Goal: Complete application form

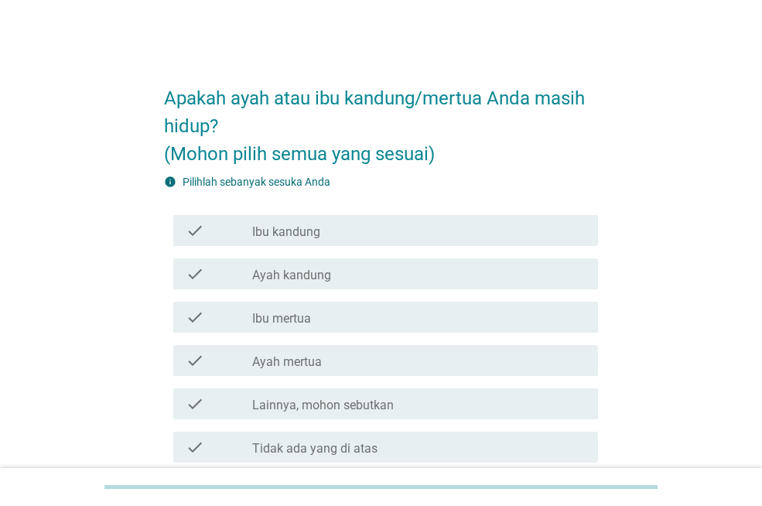
click at [295, 232] on label "Ibu kandung" at bounding box center [286, 231] width 68 height 15
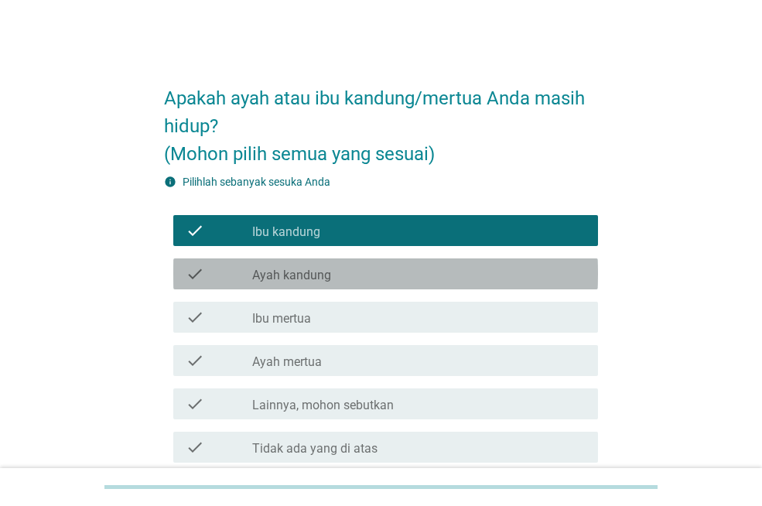
click at [292, 269] on label "Ayah kandung" at bounding box center [291, 275] width 79 height 15
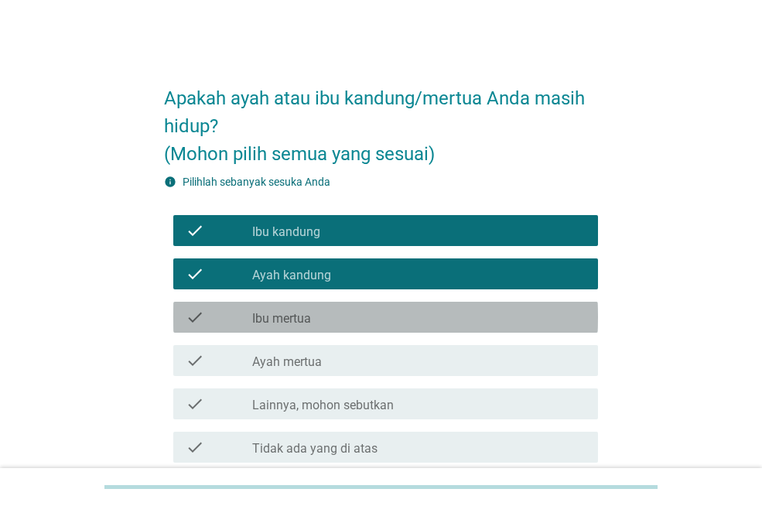
click at [300, 317] on label "Ibu mertua" at bounding box center [281, 318] width 59 height 15
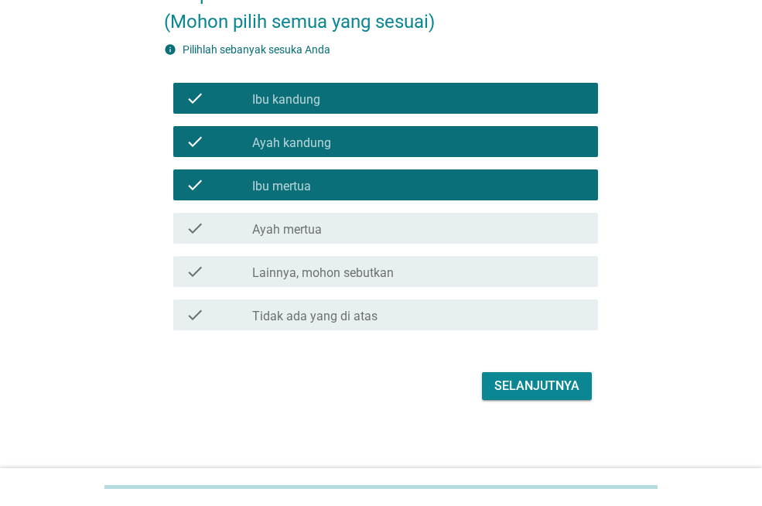
scroll to position [137, 0]
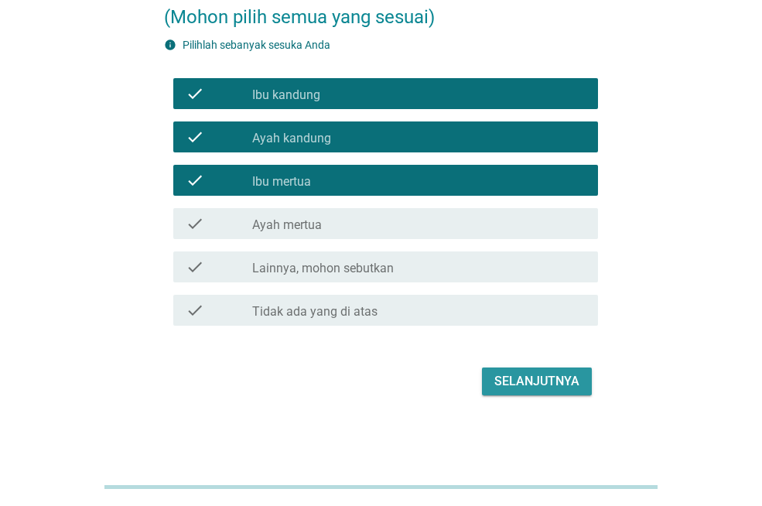
click at [534, 385] on div "Selanjutnya" at bounding box center [536, 381] width 85 height 19
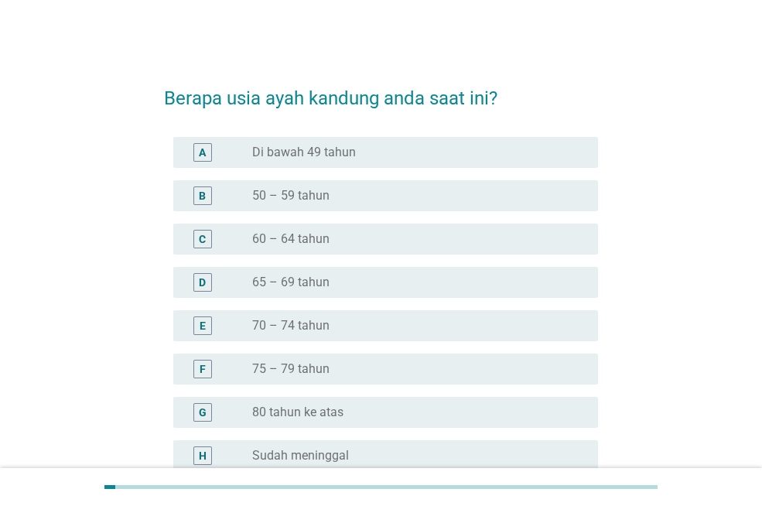
click at [299, 152] on label "Di bawah 49 tahun" at bounding box center [304, 152] width 104 height 15
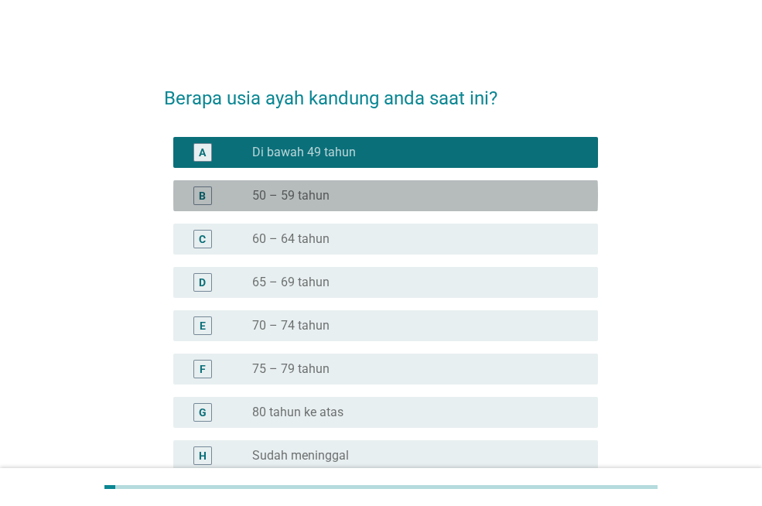
click at [293, 202] on label "50 – 59 tahun" at bounding box center [290, 195] width 77 height 15
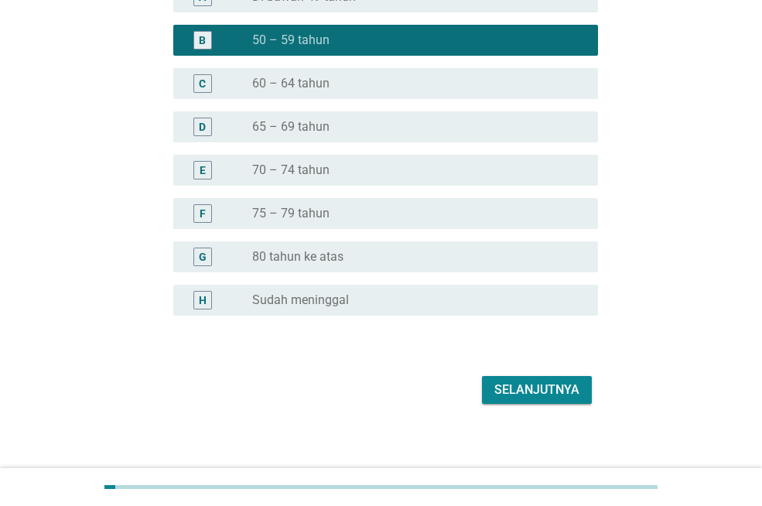
scroll to position [164, 0]
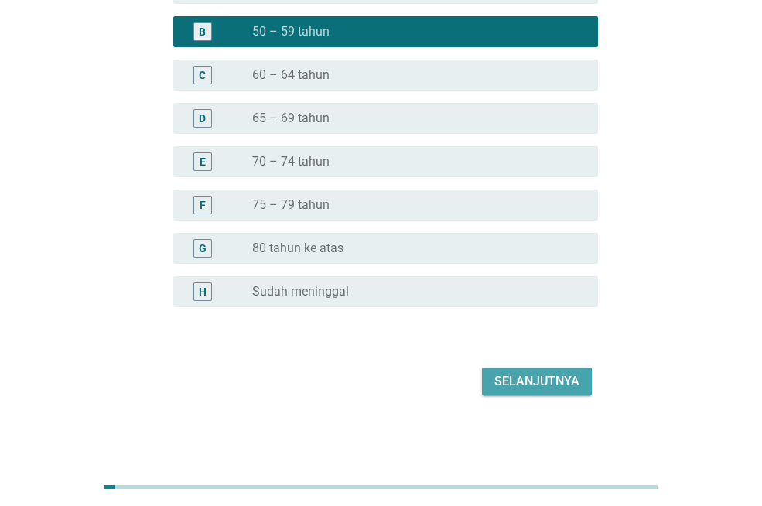
click at [528, 379] on div "Selanjutnya" at bounding box center [536, 381] width 85 height 19
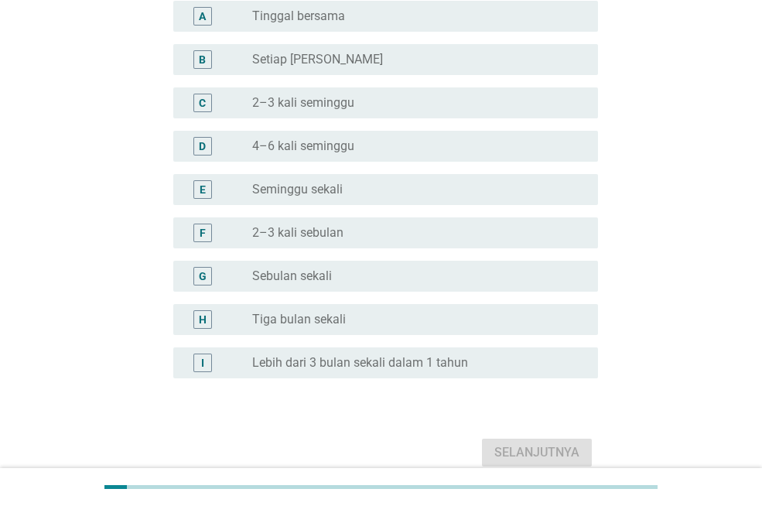
scroll to position [0, 0]
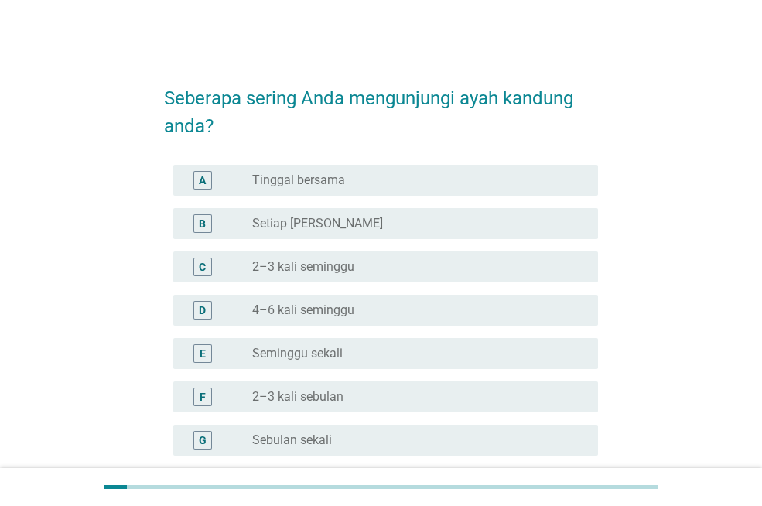
click at [333, 222] on div "radio_button_unchecked Setiap Hari" at bounding box center [412, 223] width 321 height 15
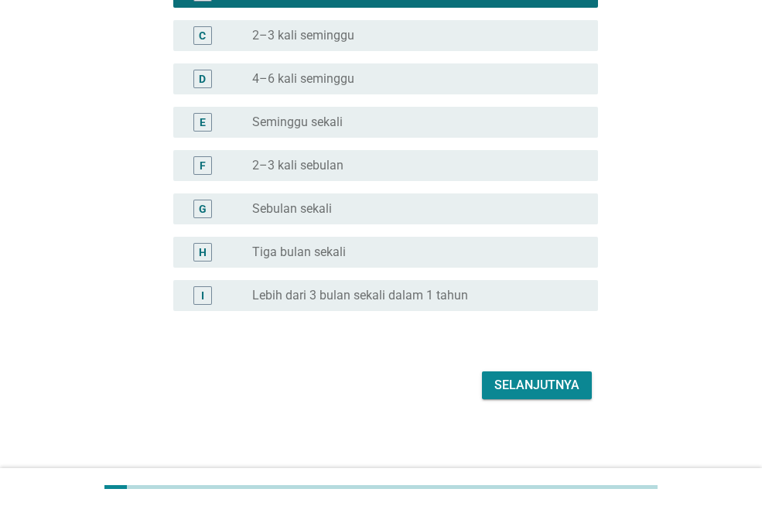
scroll to position [232, 0]
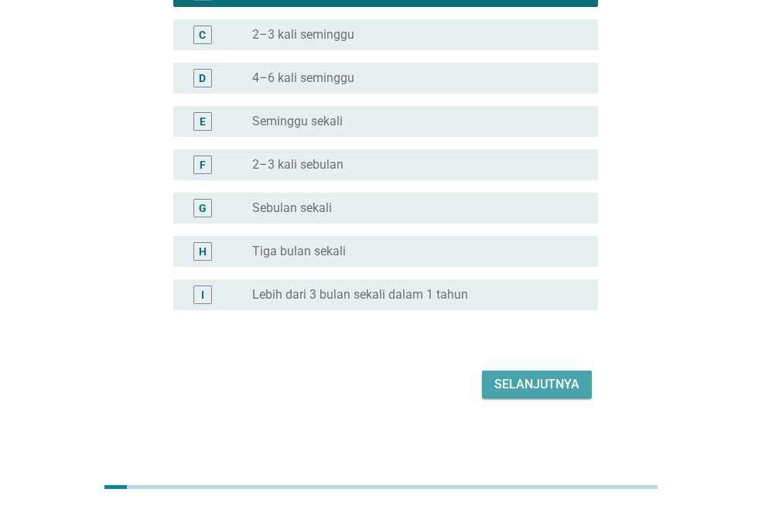
click at [521, 378] on div "Selanjutnya" at bounding box center [536, 384] width 85 height 19
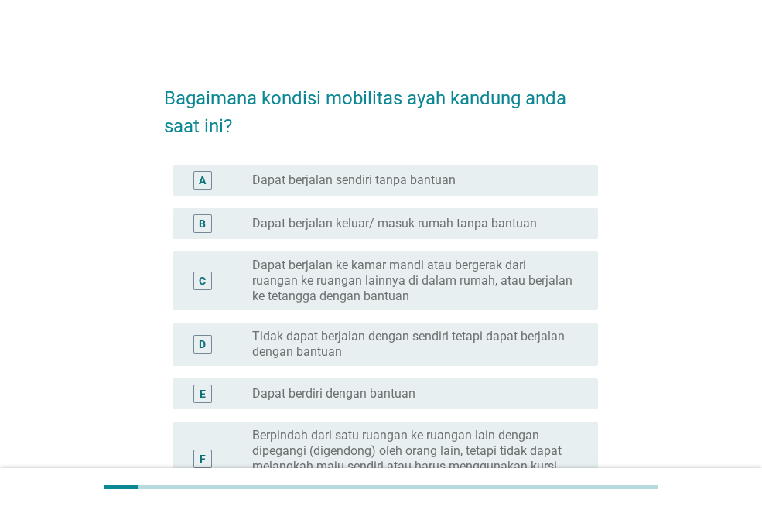
click at [297, 175] on label "Dapat berjalan sendiri tanpa bantuan" at bounding box center [353, 180] width 203 height 15
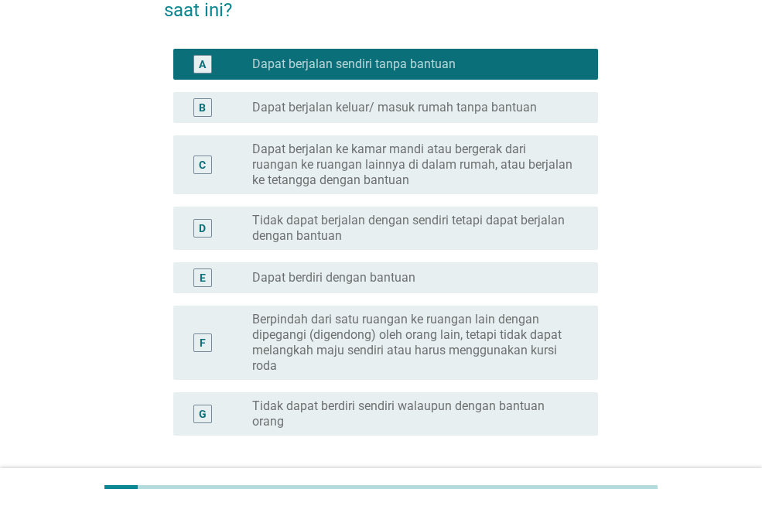
scroll to position [244, 0]
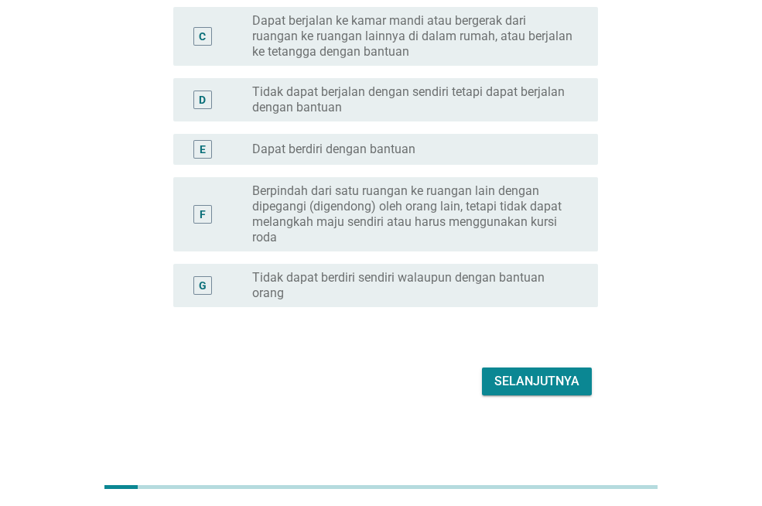
click at [530, 384] on div "Selanjutnya" at bounding box center [536, 381] width 85 height 19
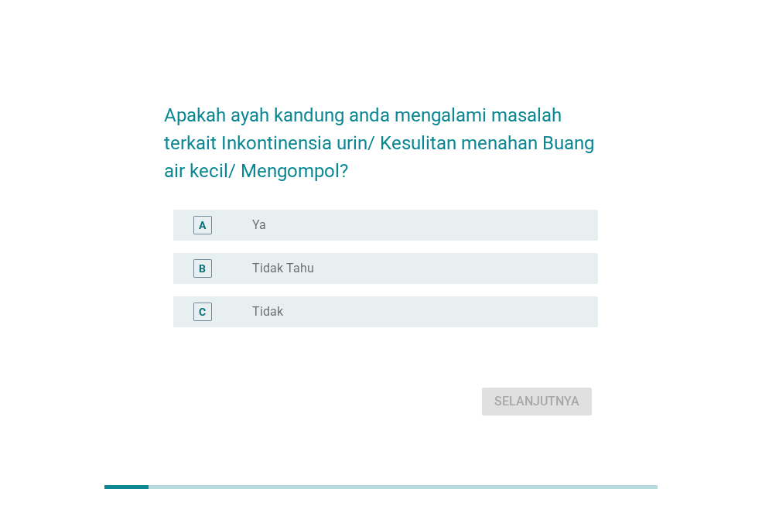
click at [260, 227] on label "Ya" at bounding box center [259, 224] width 14 height 15
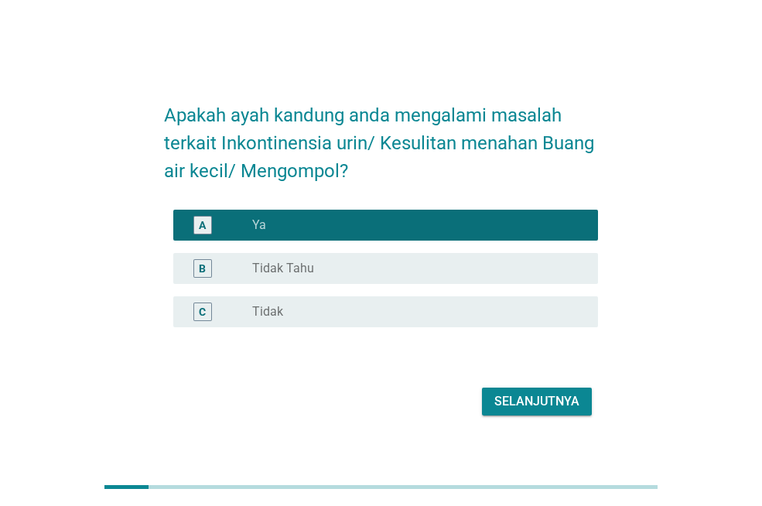
click at [282, 265] on label "Tidak Tahu" at bounding box center [283, 268] width 62 height 15
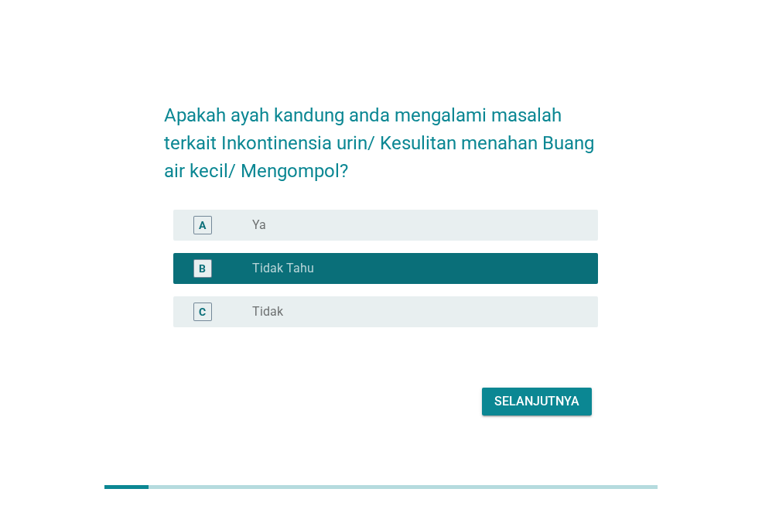
click at [504, 397] on div "Selanjutnya" at bounding box center [536, 401] width 85 height 19
